Goal: Information Seeking & Learning: Learn about a topic

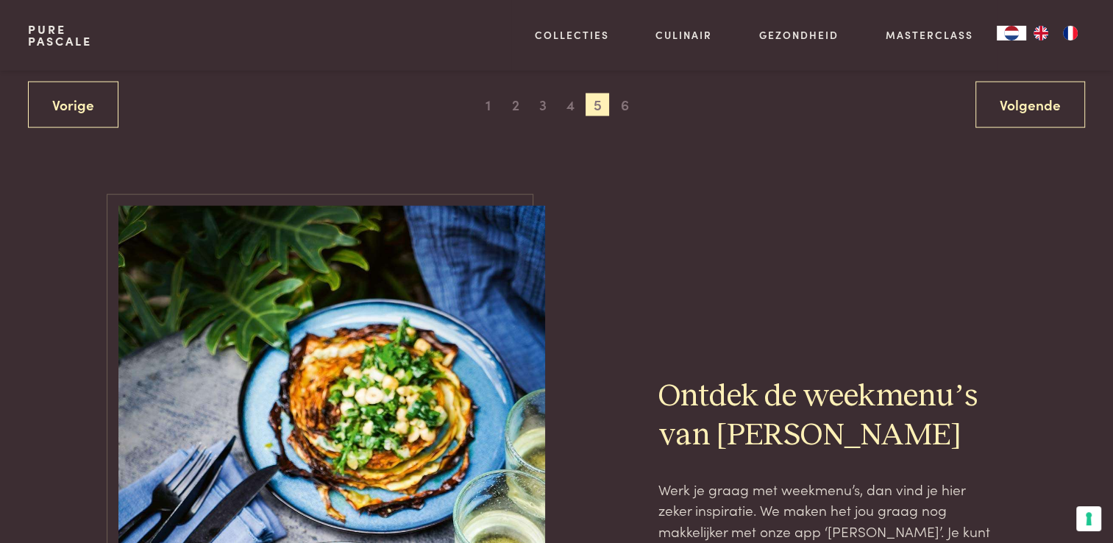
scroll to position [3025, 0]
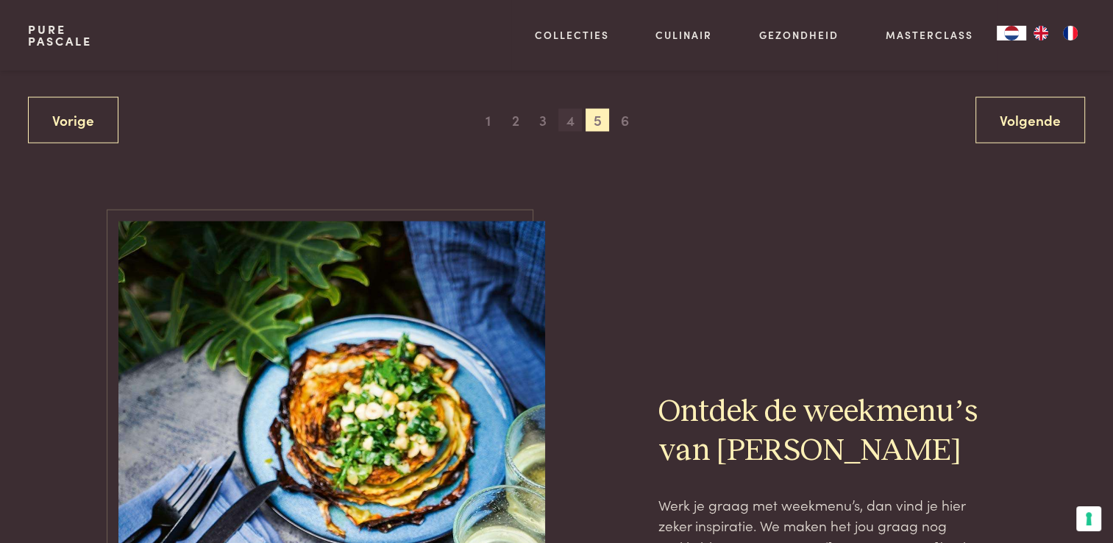
click at [568, 120] on span "4" at bounding box center [571, 121] width 24 height 24
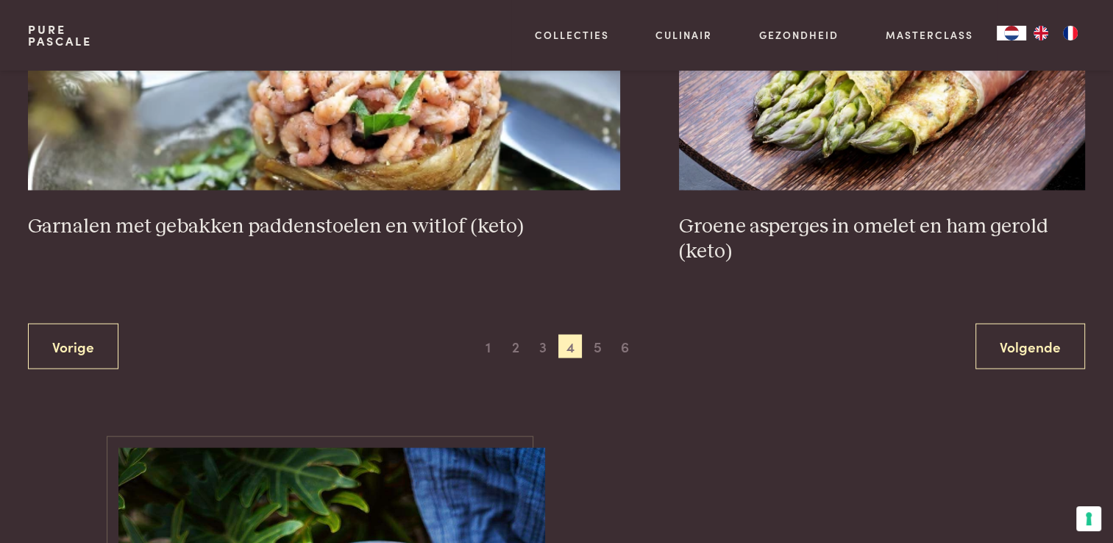
scroll to position [2869, 0]
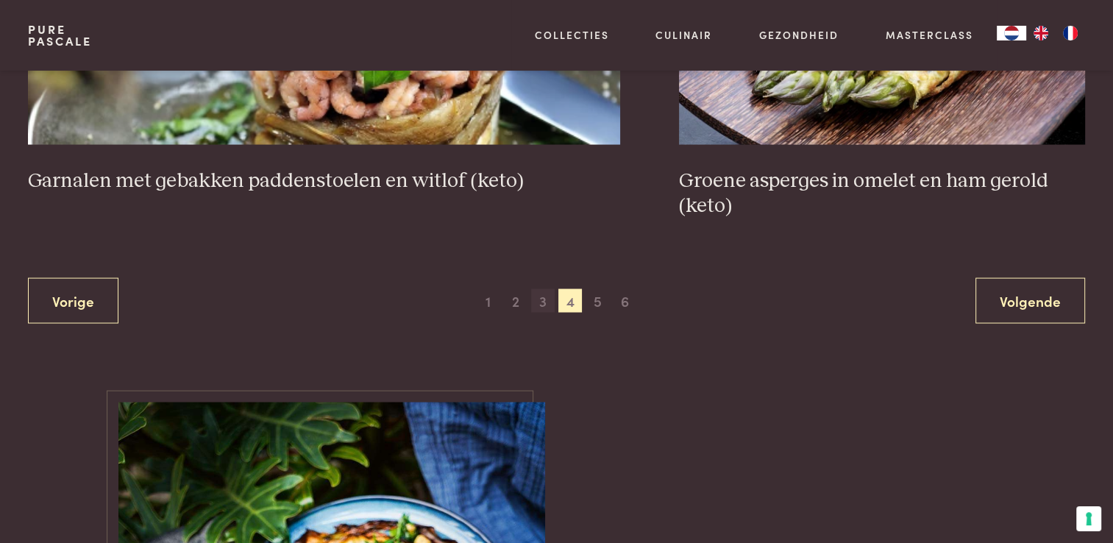
click at [545, 305] on span "3" at bounding box center [543, 301] width 24 height 24
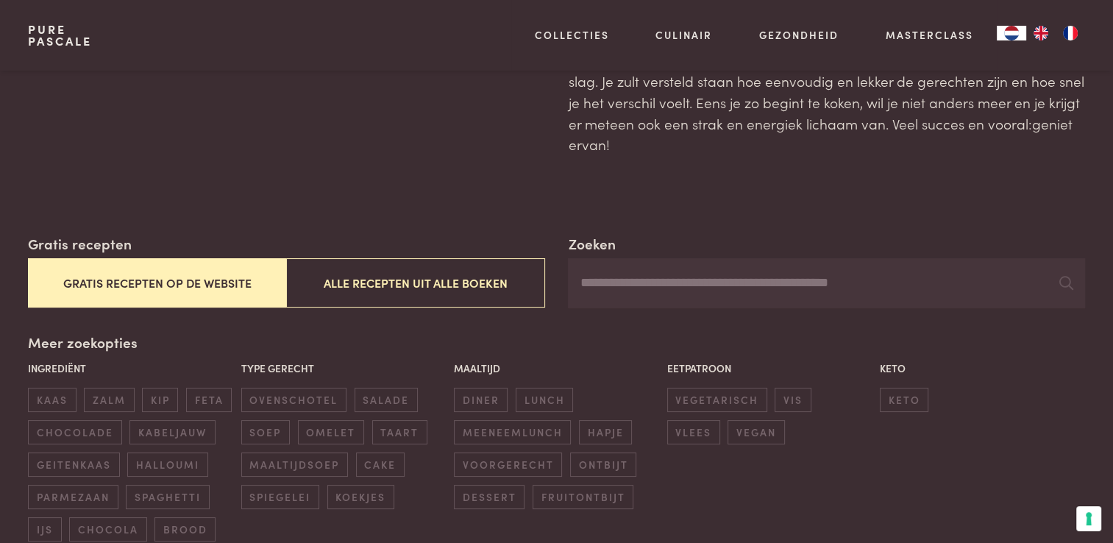
scroll to position [82, 0]
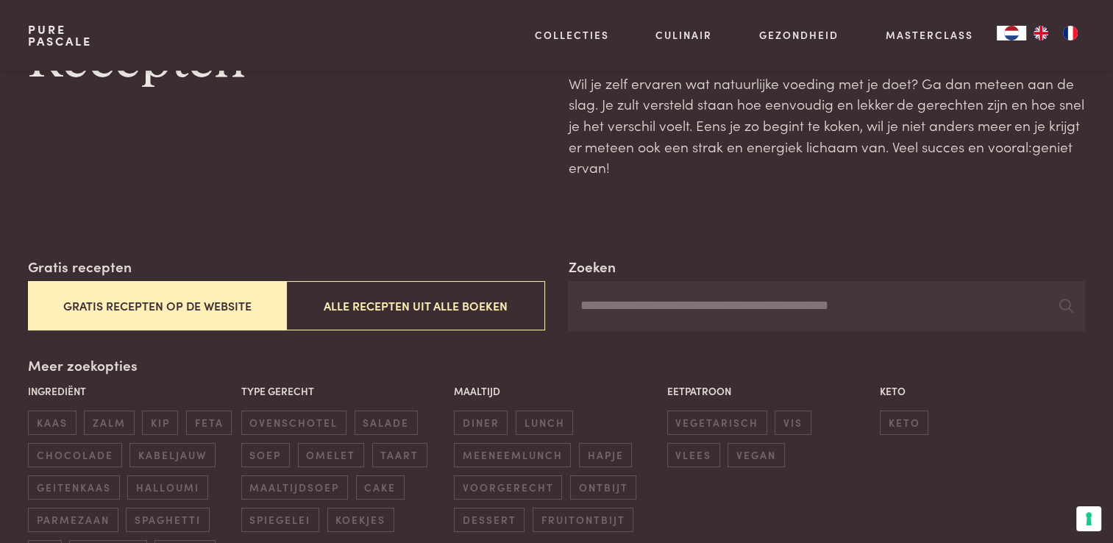
click at [745, 305] on input "Zoeken" at bounding box center [826, 306] width 517 height 50
type input "****"
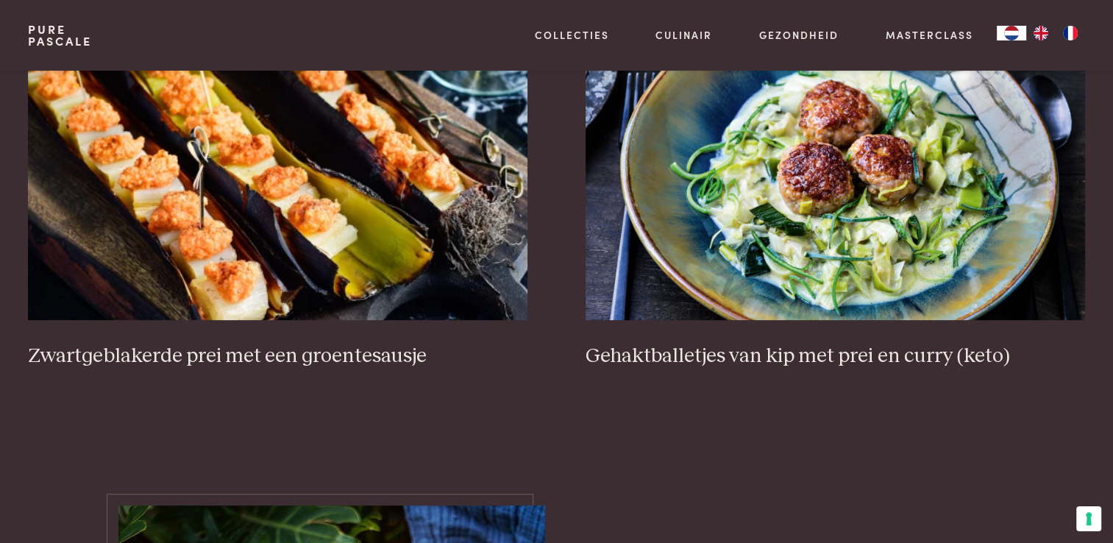
scroll to position [670, 0]
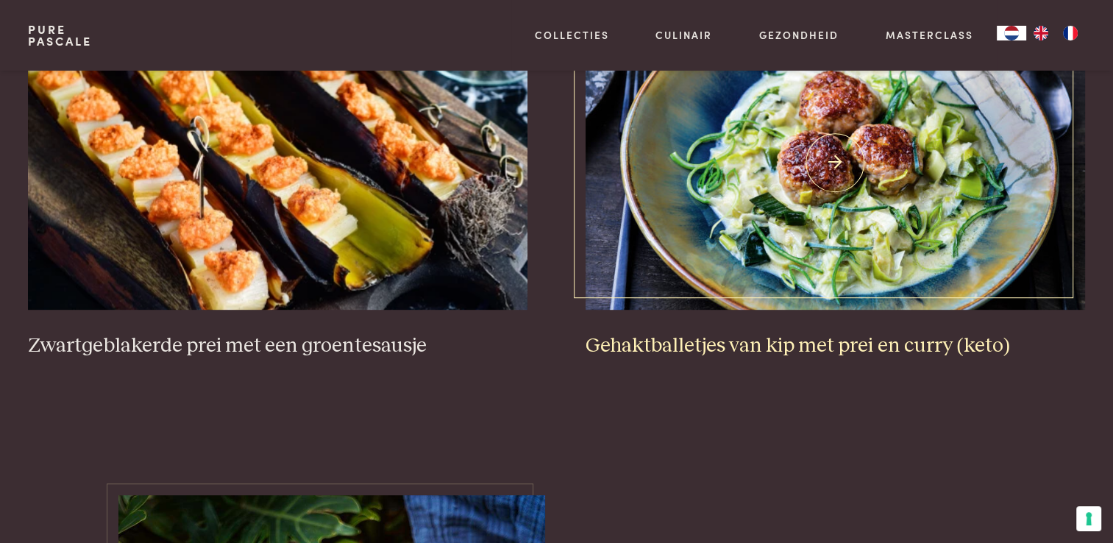
click at [901, 294] on img at bounding box center [835, 162] width 499 height 294
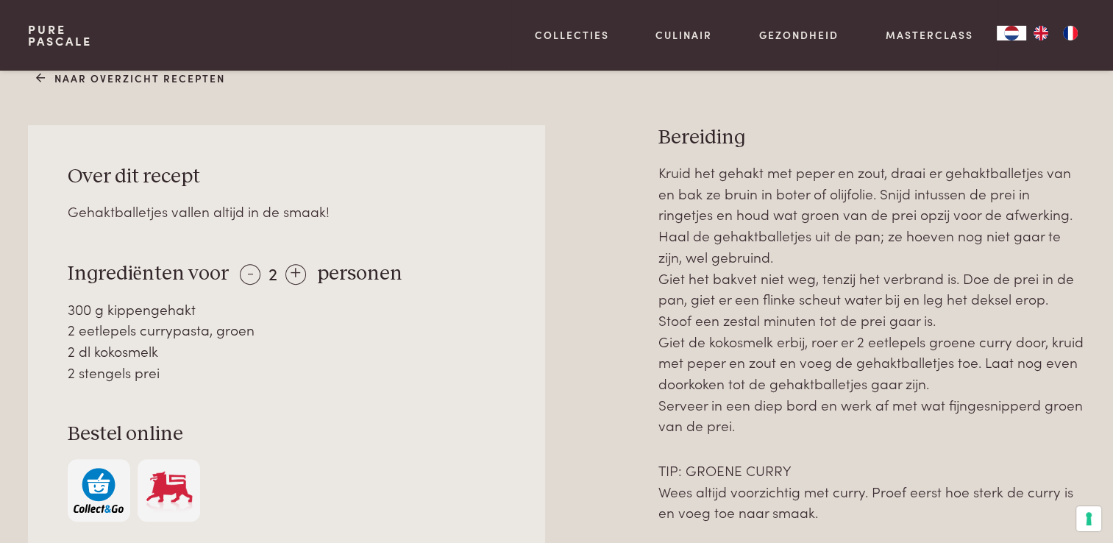
scroll to position [628, 0]
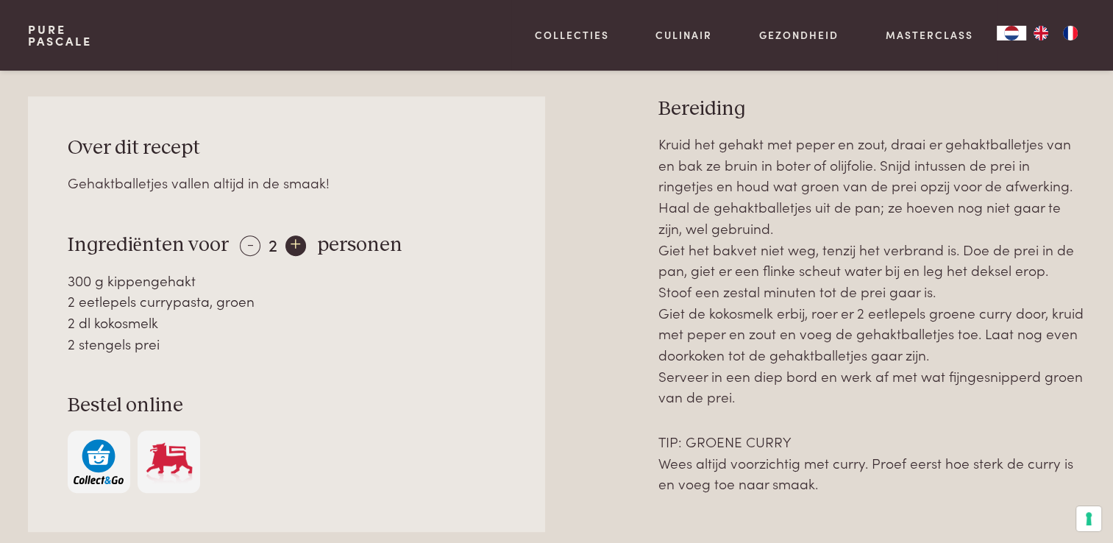
click at [293, 238] on div "+" at bounding box center [296, 245] width 21 height 21
